Goal: Task Accomplishment & Management: Complete application form

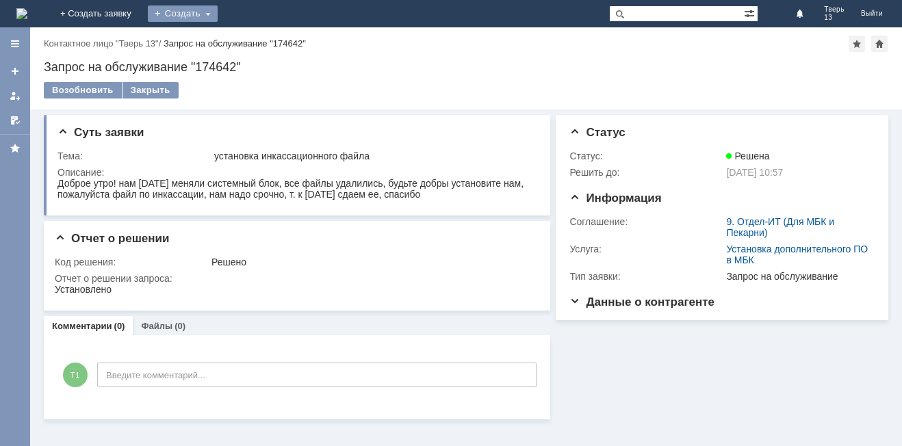
click at [218, 12] on div "Создать" at bounding box center [183, 13] width 70 height 16
drag, startPoint x: 275, startPoint y: 40, endPoint x: 283, endPoint y: 36, distance: 9.2
click at [255, 36] on link "Заявка" at bounding box center [203, 41] width 104 height 16
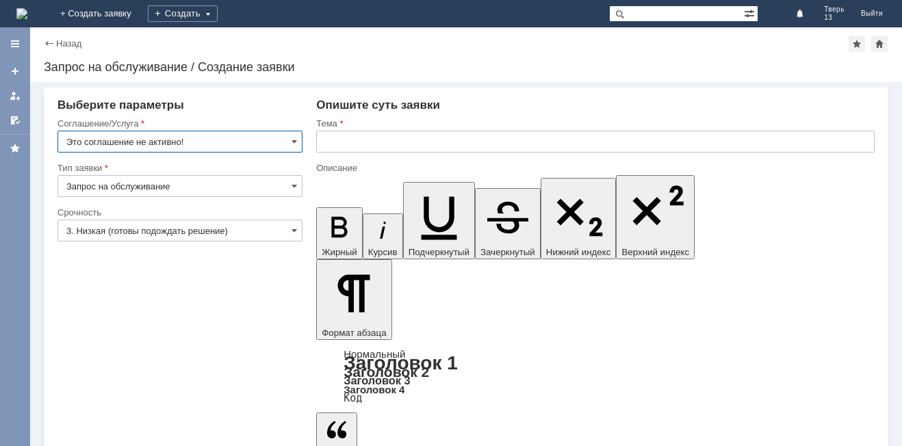
click at [230, 139] on input "Это соглашение не активно!" at bounding box center [180, 142] width 245 height 22
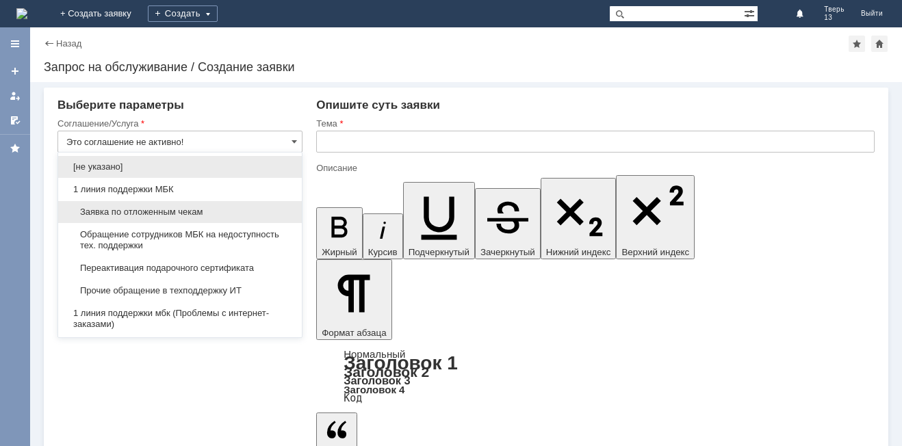
click at [206, 206] on div "Заявка по отложенным чекам" at bounding box center [180, 212] width 244 height 22
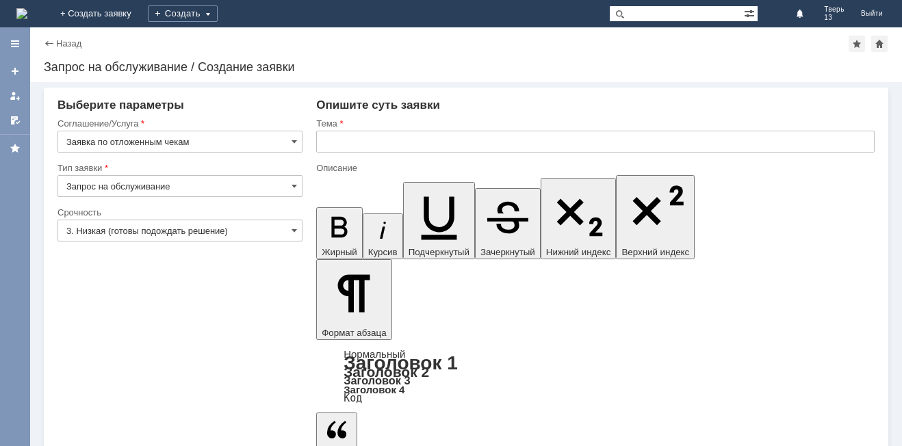
type input "Заявка по отложенным чекам"
click at [389, 141] on input "text" at bounding box center [595, 142] width 559 height 22
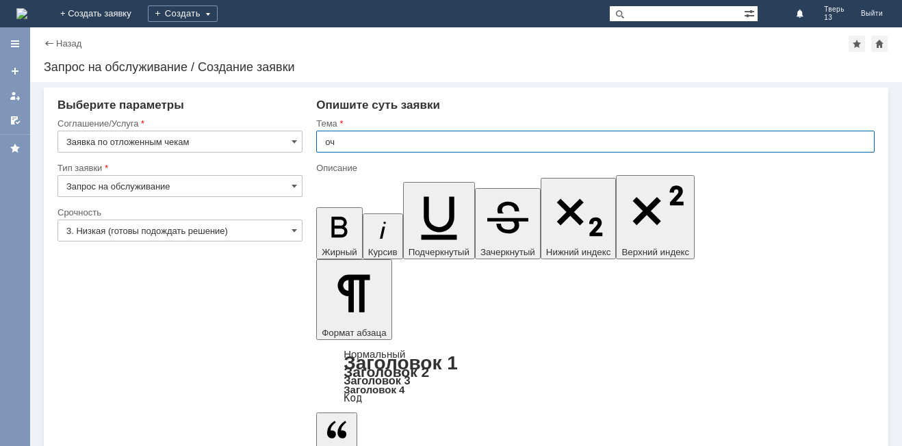
type input "оч"
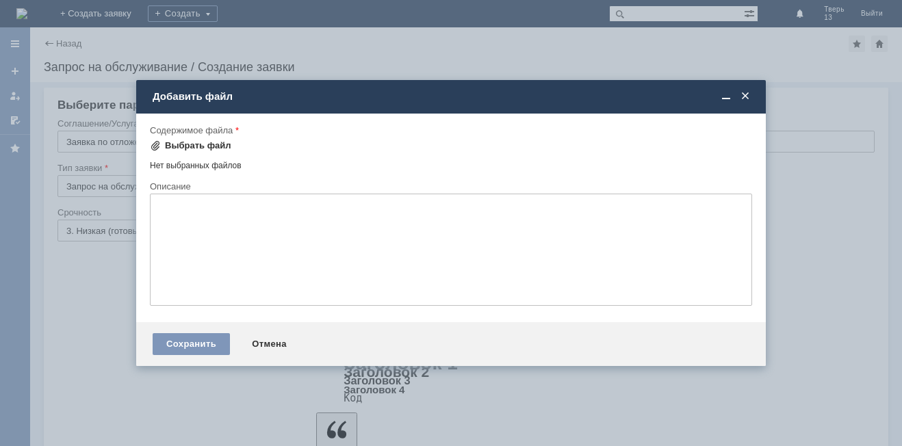
click at [160, 145] on span at bounding box center [155, 145] width 11 height 11
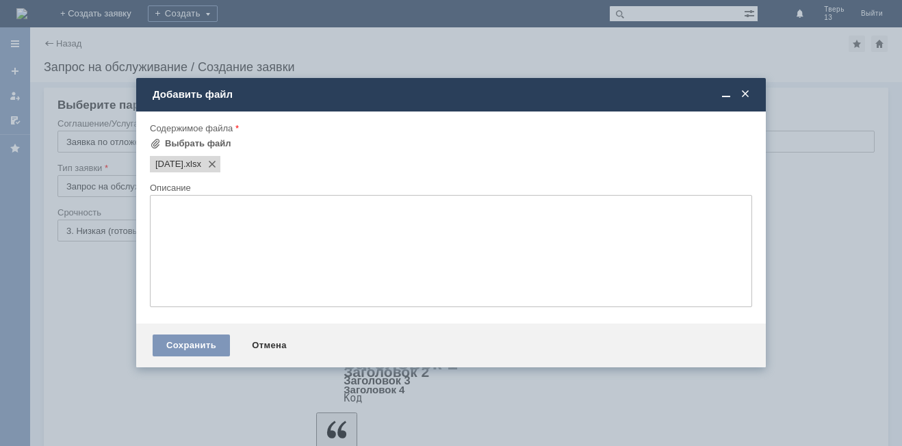
drag, startPoint x: 271, startPoint y: 164, endPoint x: 281, endPoint y: 186, distance: 24.2
click at [277, 168] on div "[DATE] .xlsx" at bounding box center [449, 162] width 605 height 19
click at [205, 351] on div "Сохранить" at bounding box center [191, 346] width 77 height 22
